Goal: Task Accomplishment & Management: Use online tool/utility

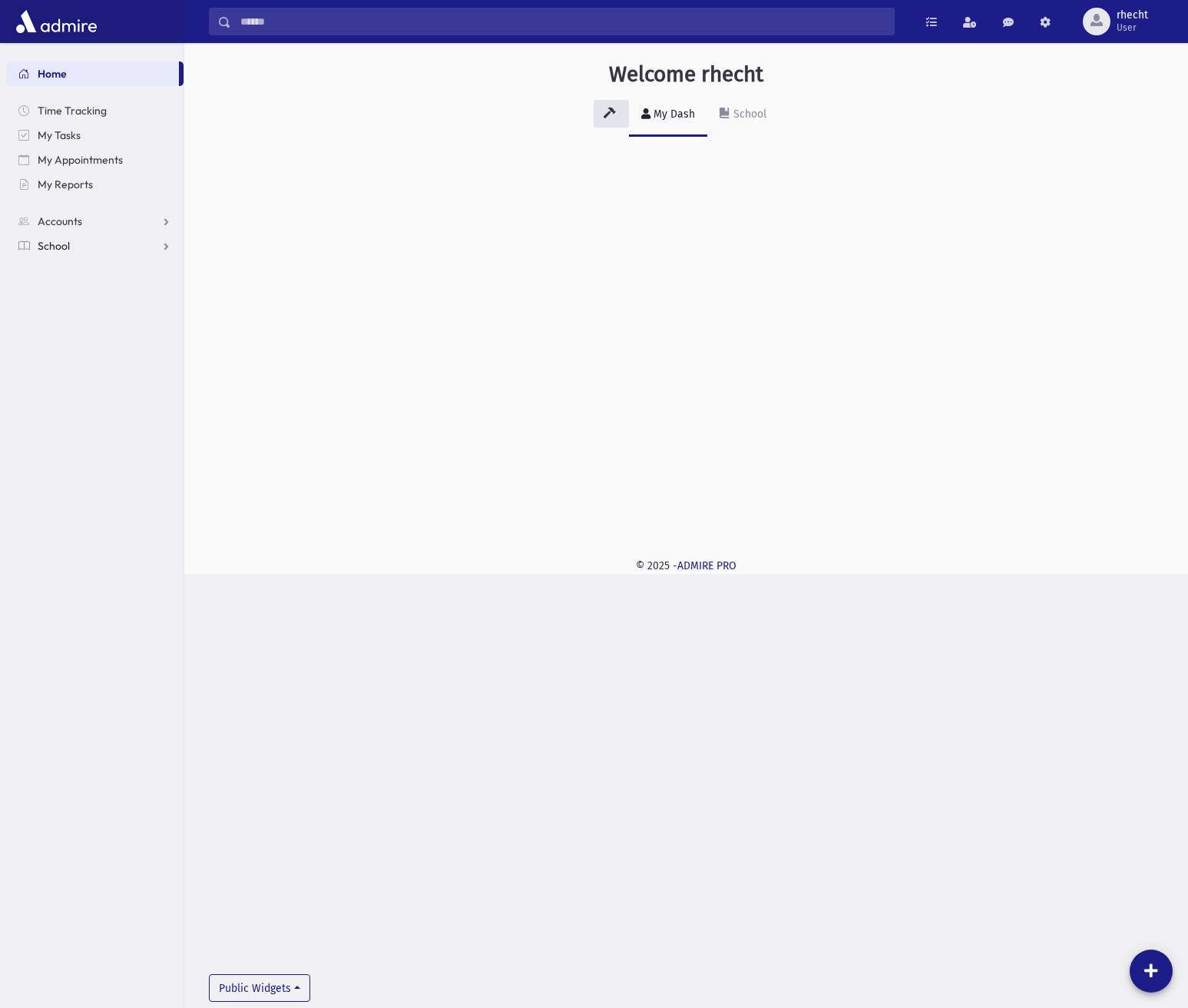
click at [100, 234] on link "School" at bounding box center [95, 246] width 178 height 25
click at [74, 300] on span "Attendance" at bounding box center [74, 295] width 57 height 14
click at [70, 306] on link "Attendance" at bounding box center [95, 295] width 178 height 25
click at [86, 317] on span "Notifications" at bounding box center [76, 320] width 61 height 14
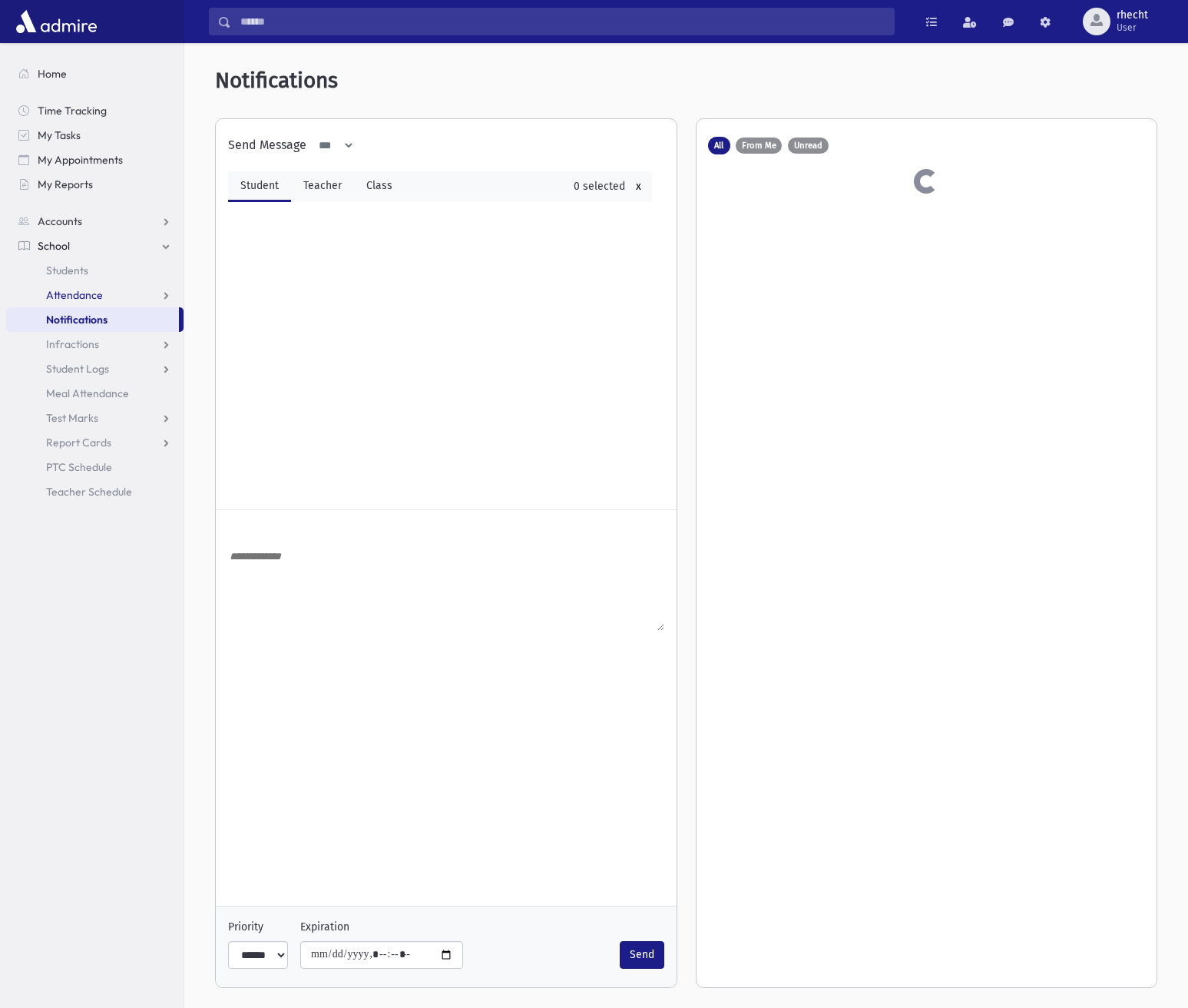
click at [92, 296] on section "Home Time Tracking My Tasks My Appointments My Reports Accounts Accounts Accoun…" at bounding box center [92, 525] width 184 height 965
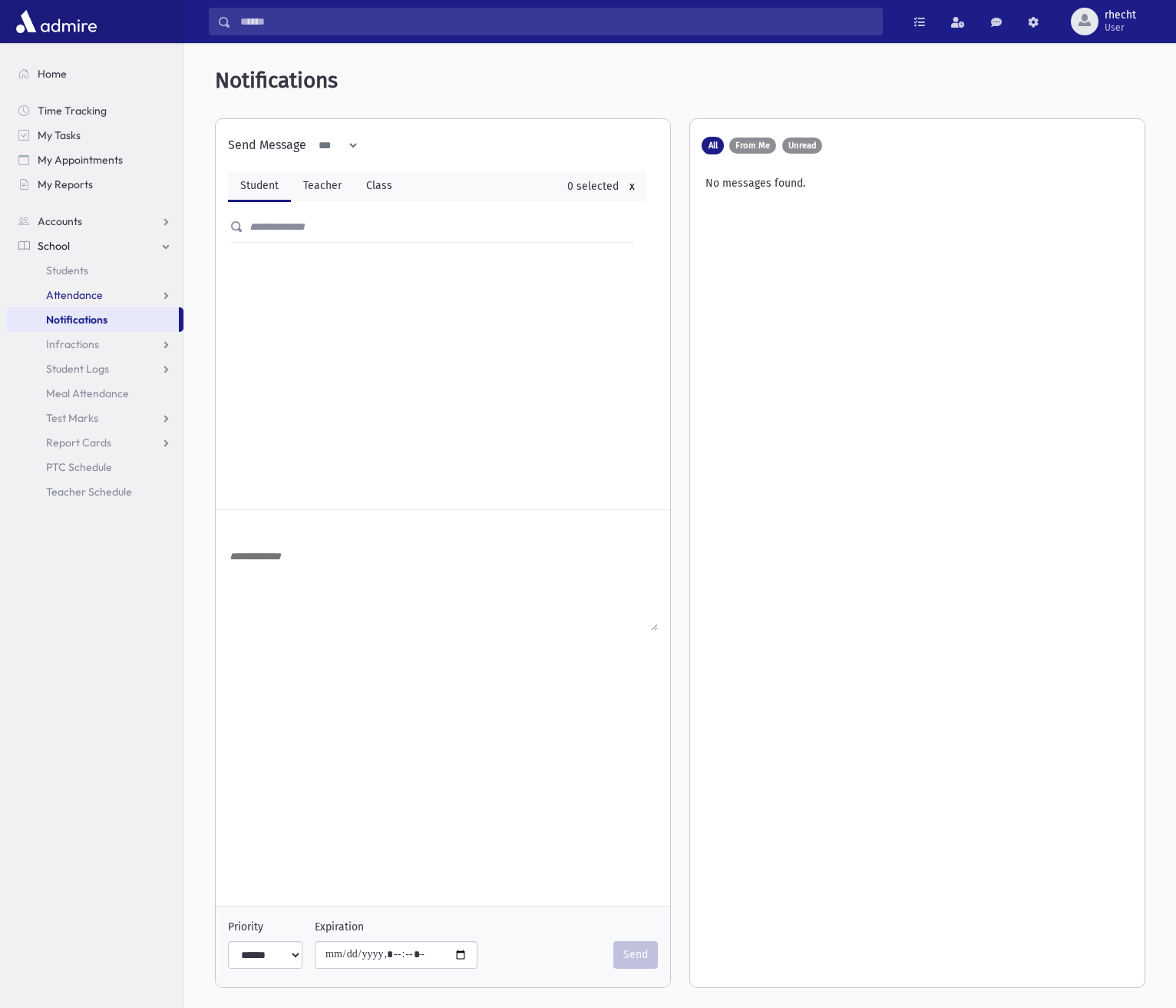
click at [93, 294] on span "Attendance" at bounding box center [74, 295] width 57 height 14
click at [61, 323] on span "Entry" at bounding box center [71, 320] width 26 height 14
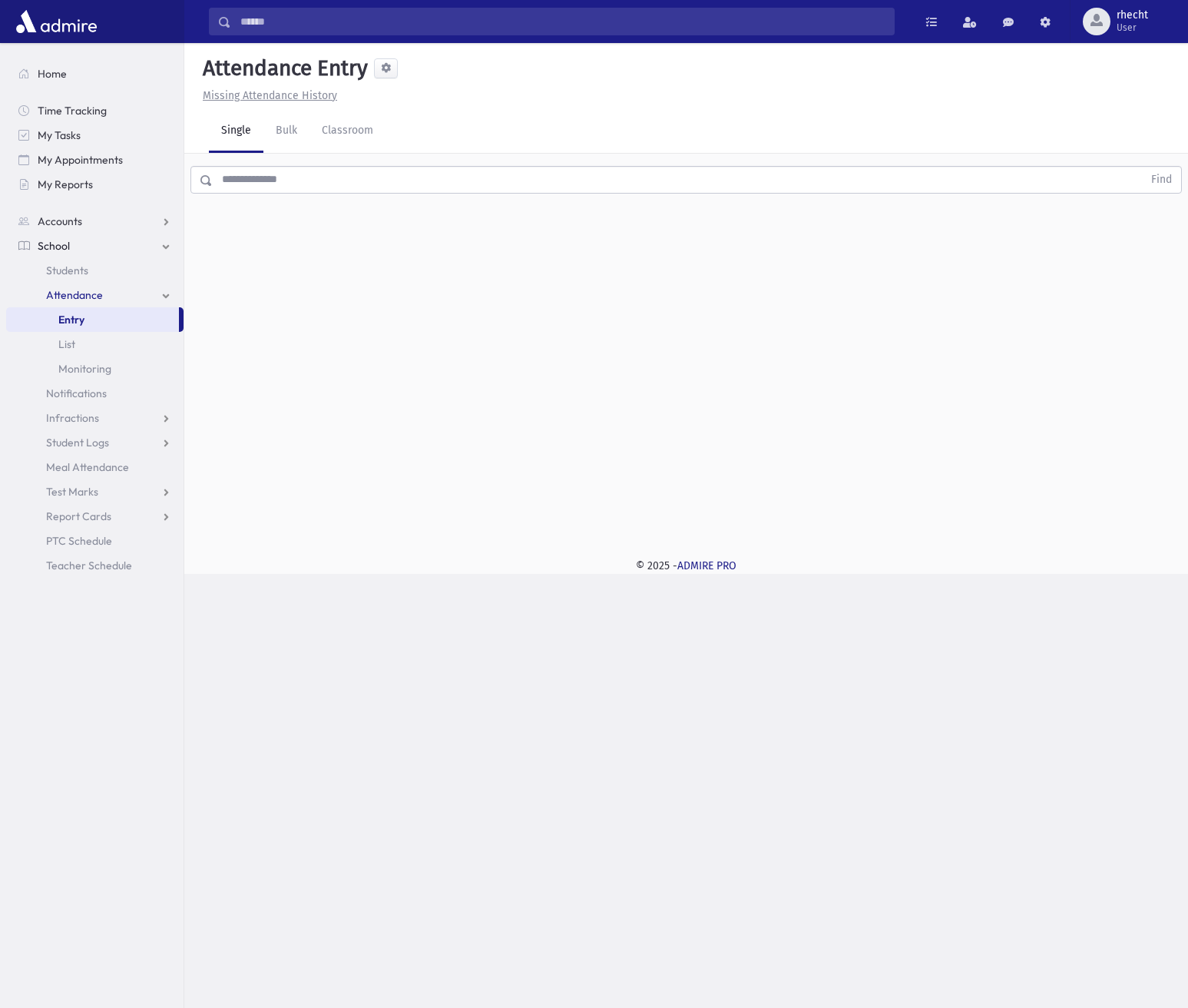
click at [263, 180] on input "text" at bounding box center [677, 180] width 930 height 28
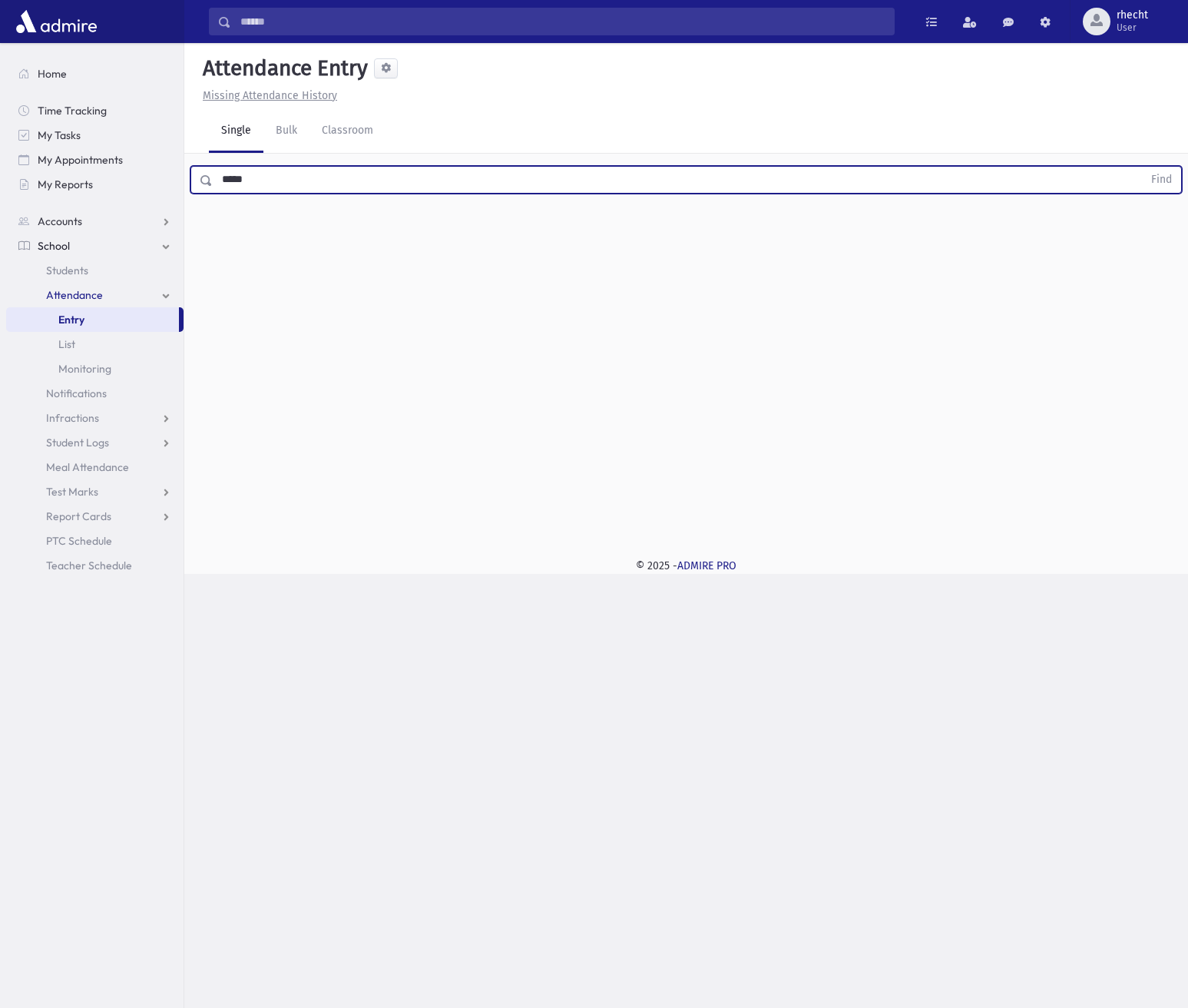
type input "*****"
click at [1142, 167] on button "Find" at bounding box center [1162, 180] width 39 height 26
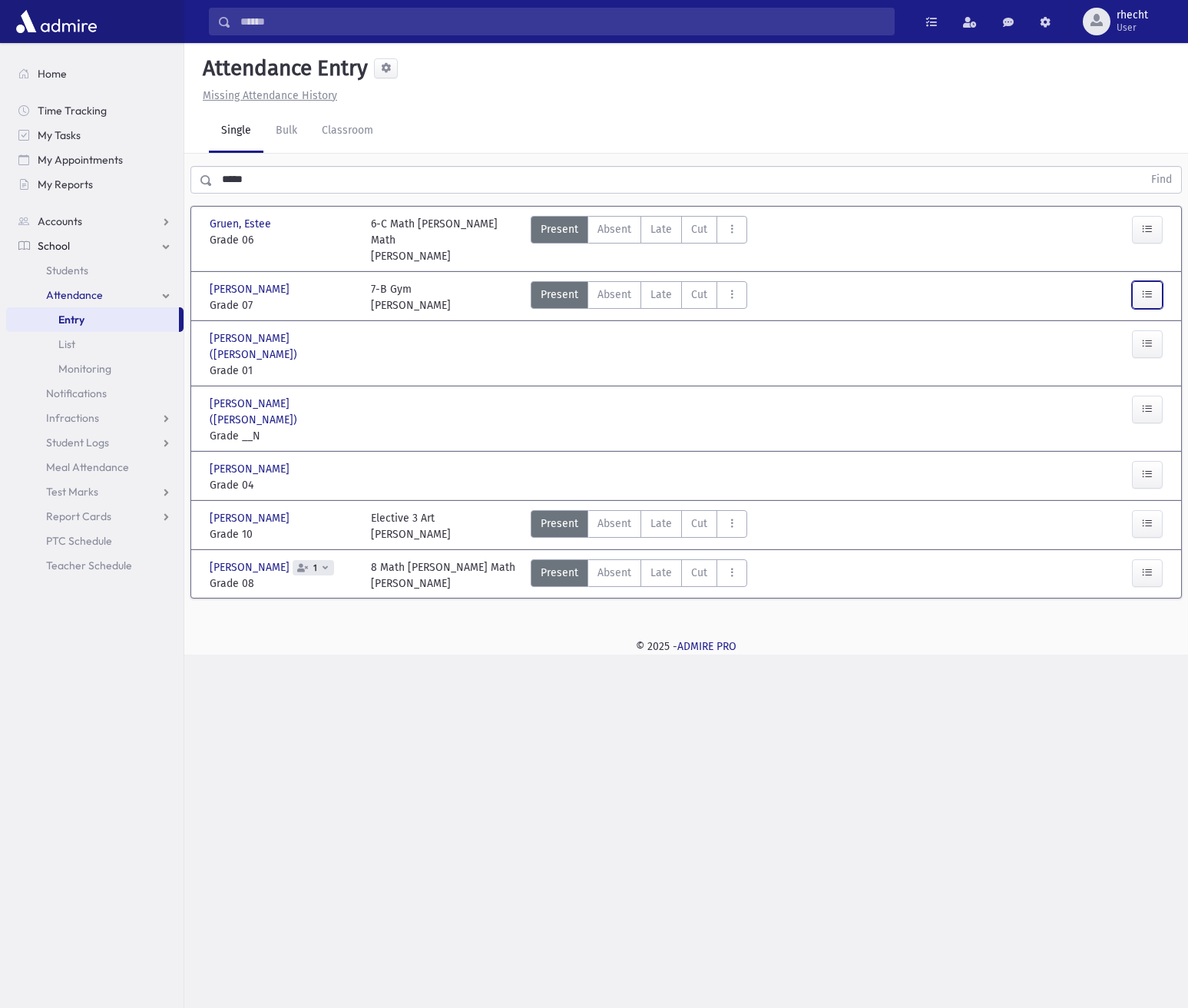
click at [1147, 288] on icon "button" at bounding box center [1148, 294] width 11 height 13
